Goal: Information Seeking & Learning: Learn about a topic

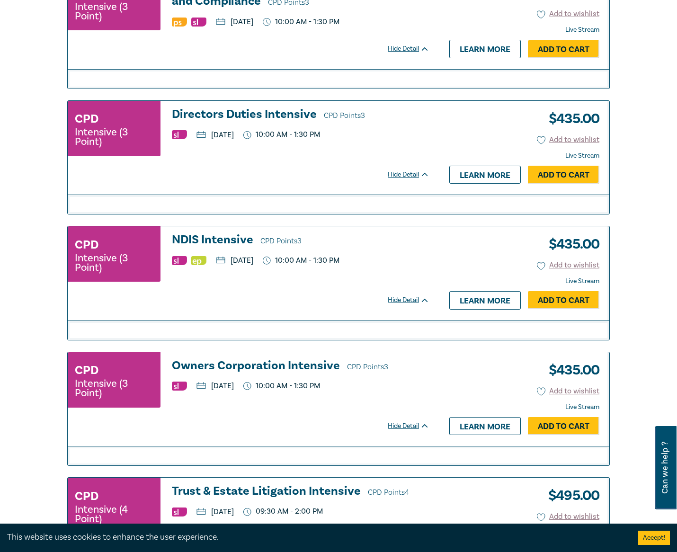
scroll to position [1468, 0]
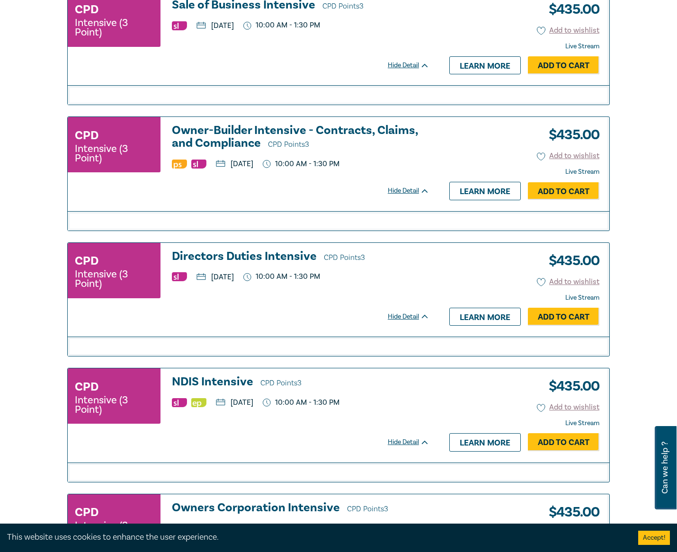
click at [232, 254] on h3 "Directors Duties Intensive CPD Points 3" at bounding box center [301, 257] width 258 height 14
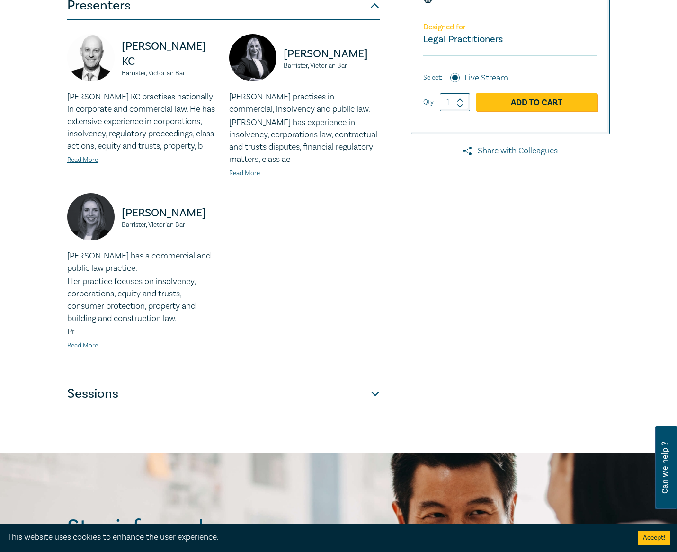
scroll to position [331, 0]
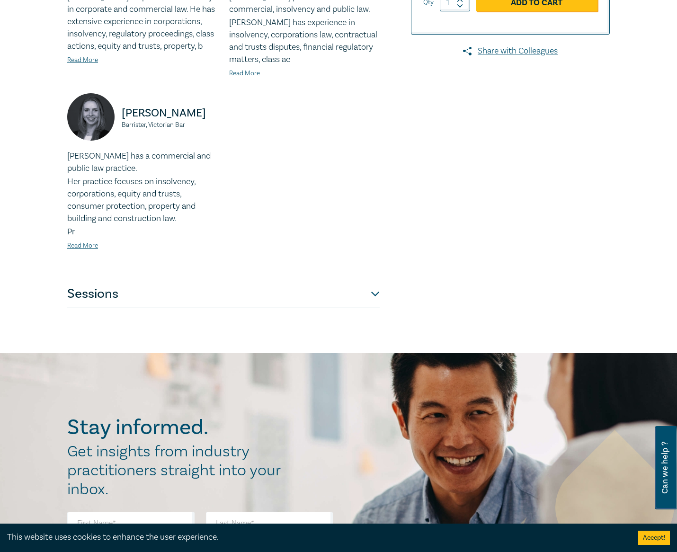
click at [343, 301] on button "Sessions" at bounding box center [223, 294] width 313 height 28
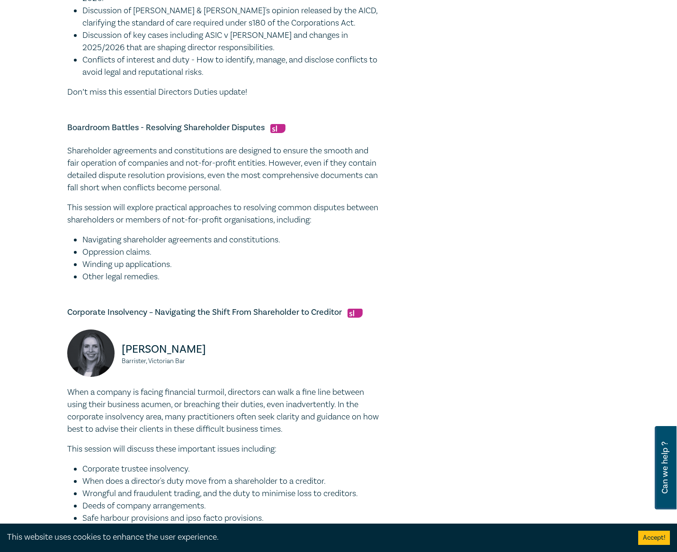
scroll to position [521, 0]
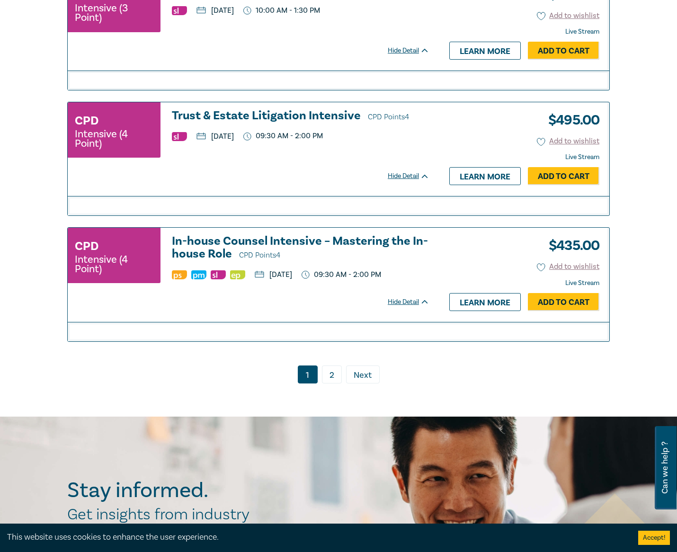
scroll to position [1989, 0]
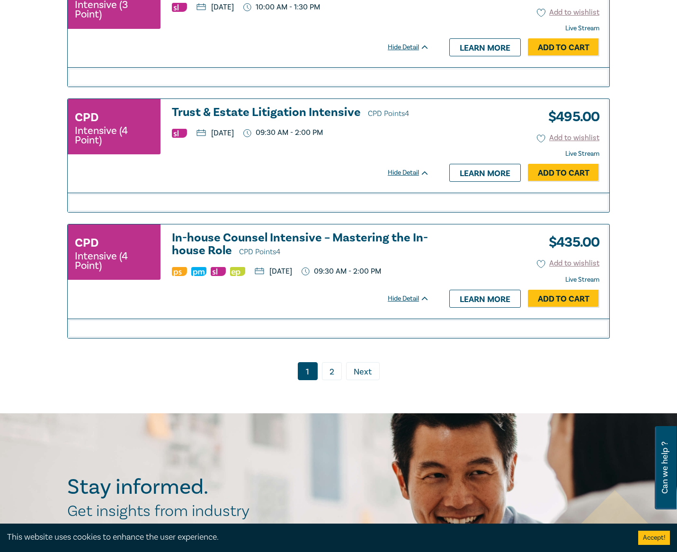
click at [333, 380] on link "2" at bounding box center [332, 371] width 20 height 18
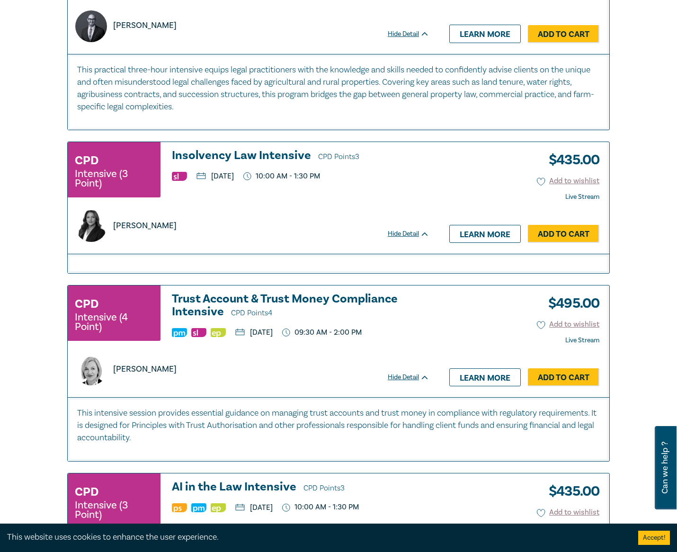
scroll to position [509, 0]
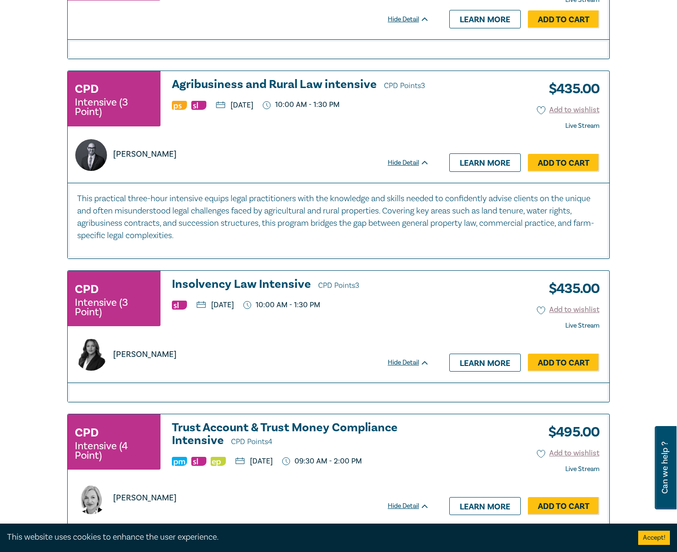
click at [243, 289] on h3 "Insolvency Law Intensive CPD Points 3" at bounding box center [301, 285] width 258 height 14
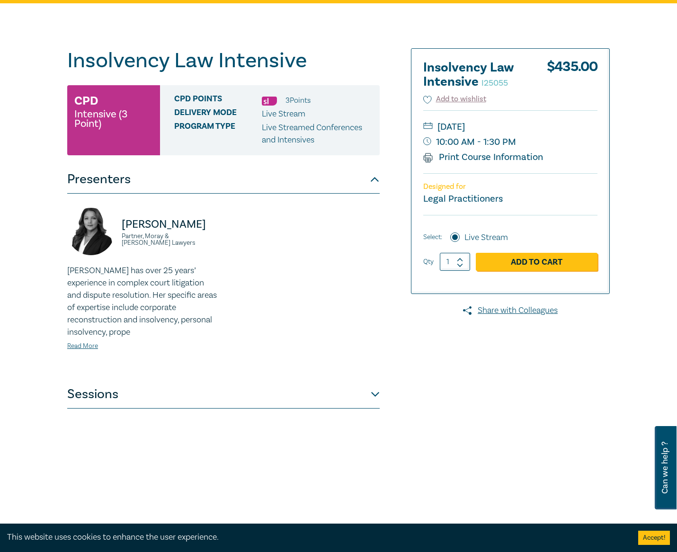
scroll to position [189, 0]
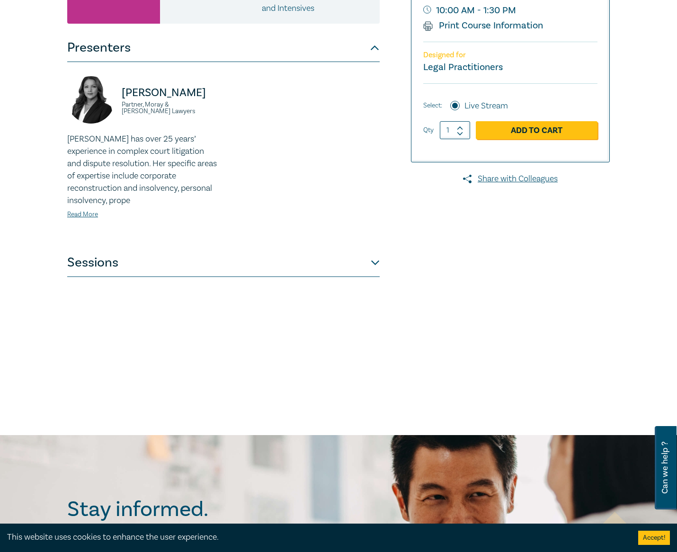
click at [342, 269] on button "Sessions" at bounding box center [223, 263] width 313 height 28
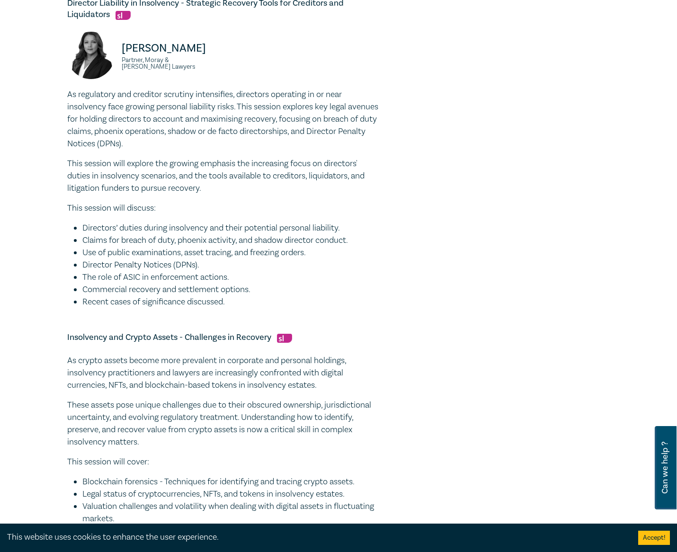
scroll to position [758, 0]
